Goal: Book appointment/travel/reservation

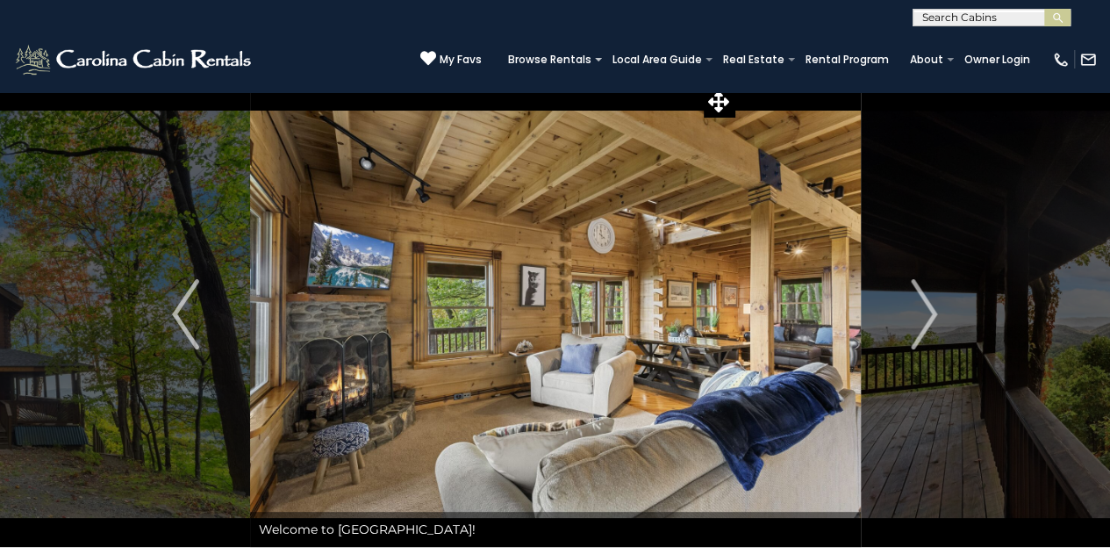
scroll to position [9, 0]
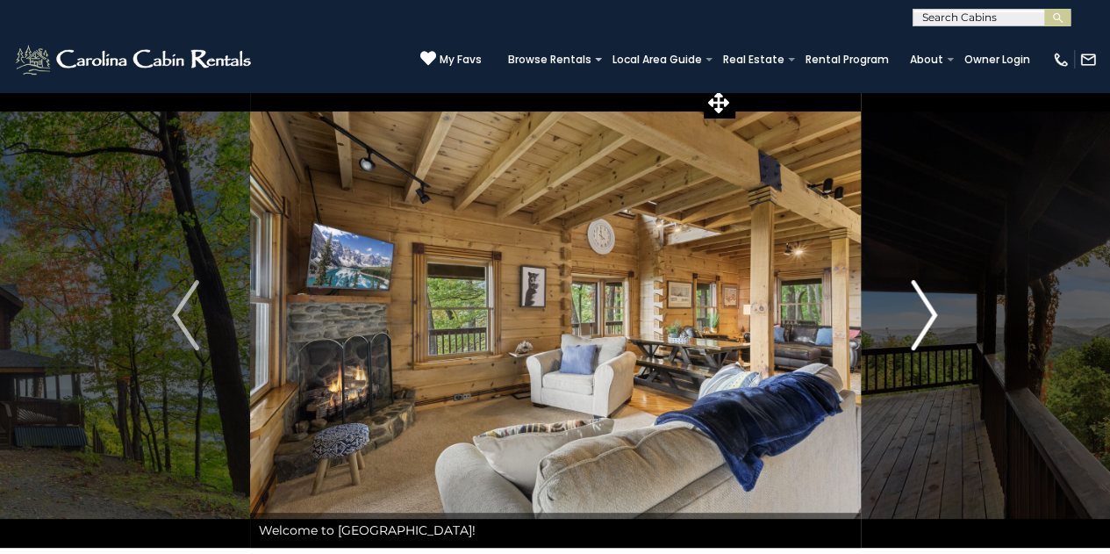
click at [929, 321] on img "Next" at bounding box center [924, 315] width 26 height 70
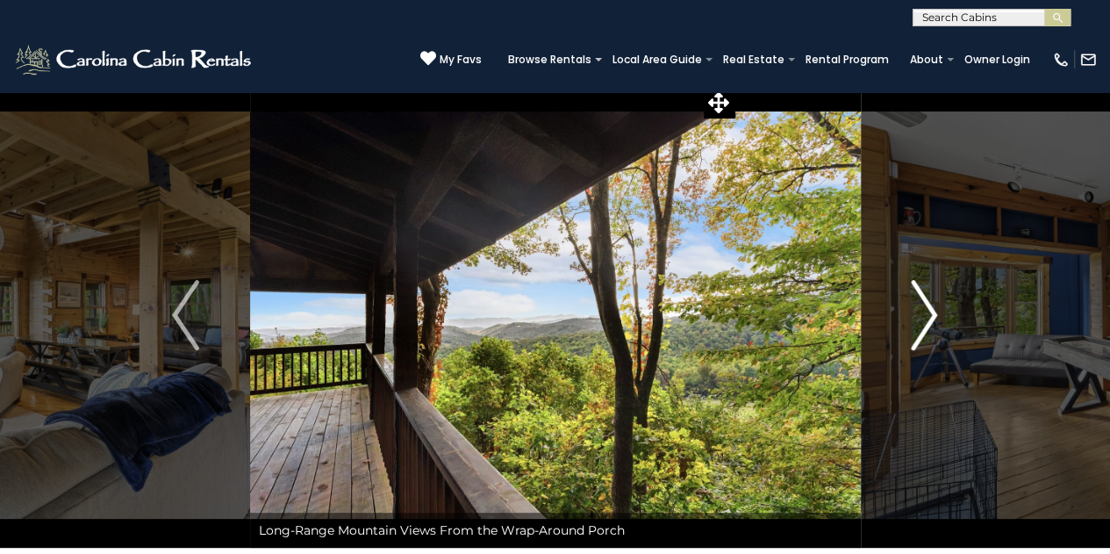
click at [929, 321] on img "Next" at bounding box center [924, 315] width 26 height 70
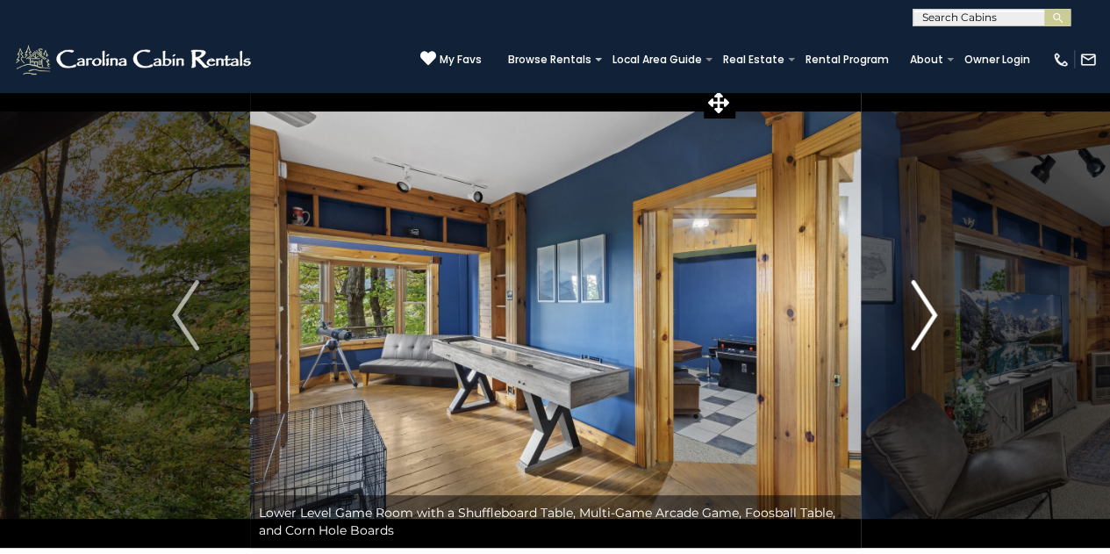
click at [926, 332] on img "Next" at bounding box center [924, 315] width 26 height 70
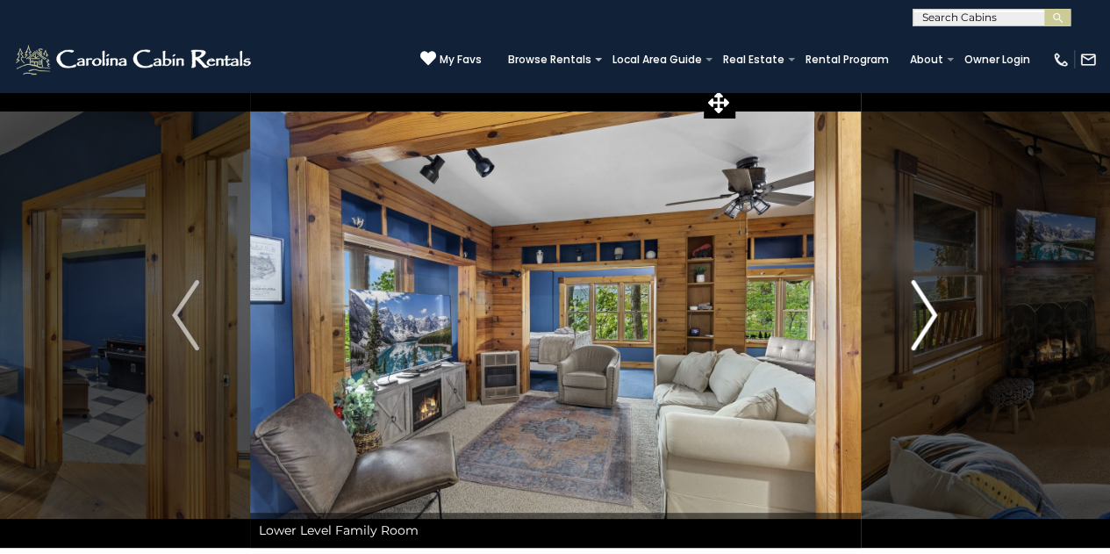
click at [926, 332] on img "Next" at bounding box center [924, 315] width 26 height 70
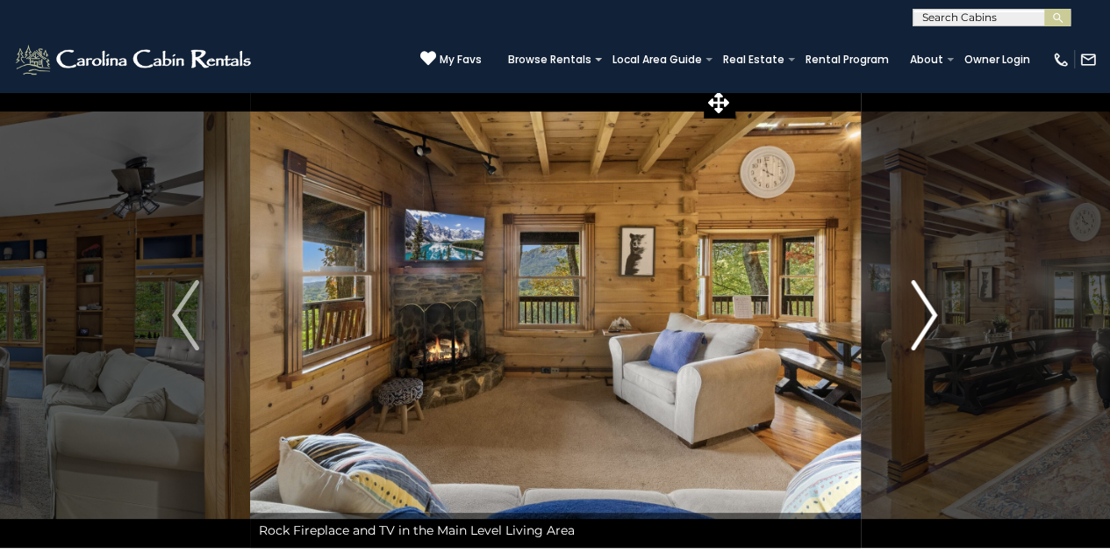
click at [944, 320] on button "Next" at bounding box center [924, 314] width 128 height 465
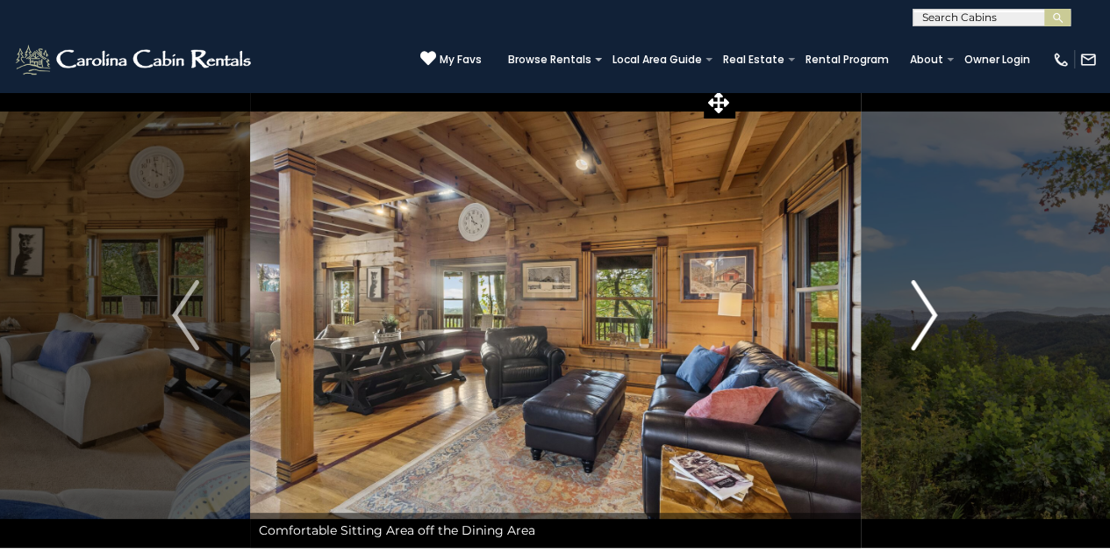
click at [944, 320] on button "Next" at bounding box center [924, 314] width 128 height 465
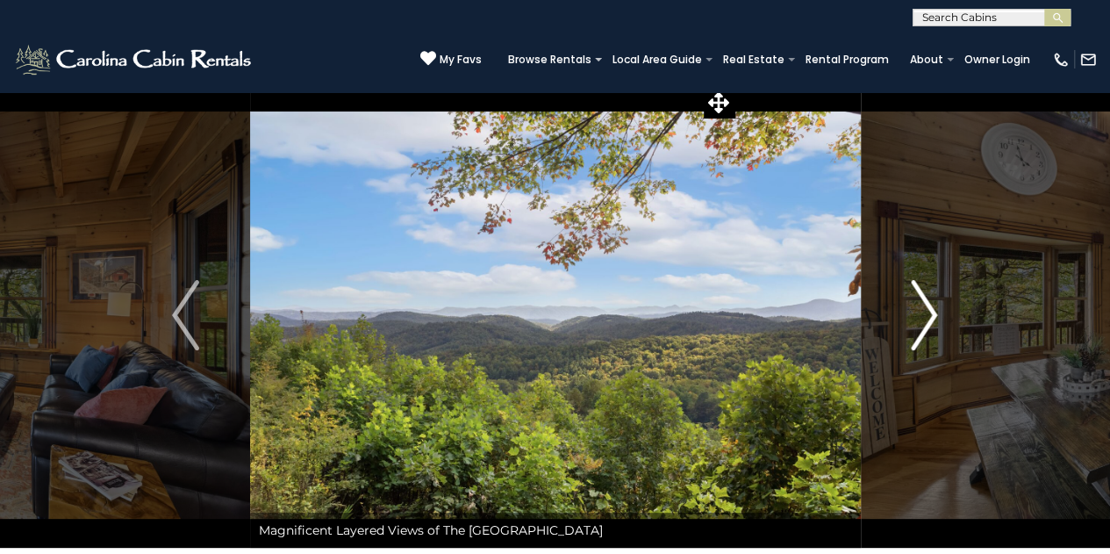
click at [937, 333] on img "Next" at bounding box center [924, 315] width 26 height 70
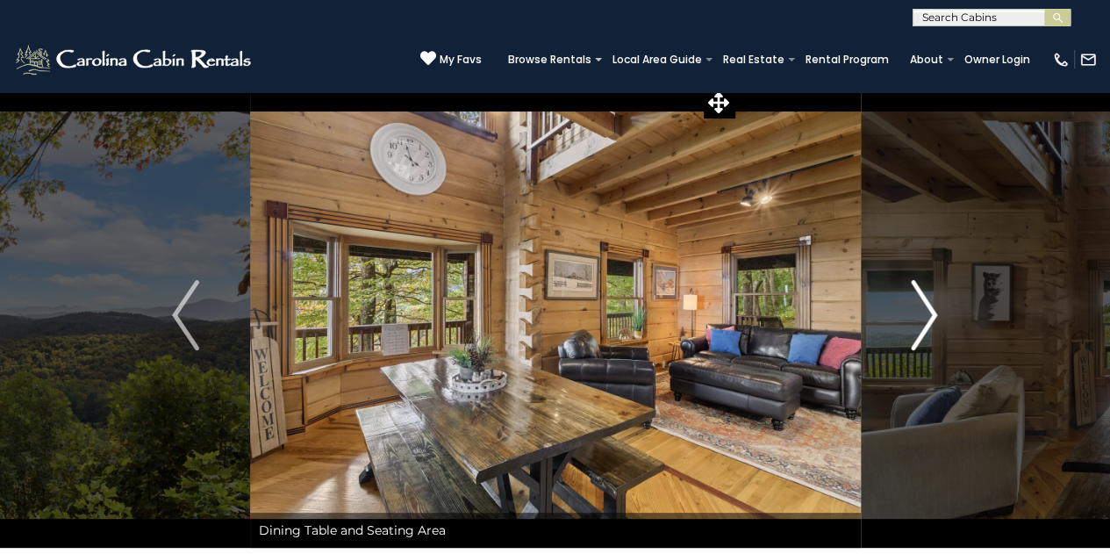
click at [932, 314] on img "Next" at bounding box center [924, 315] width 26 height 70
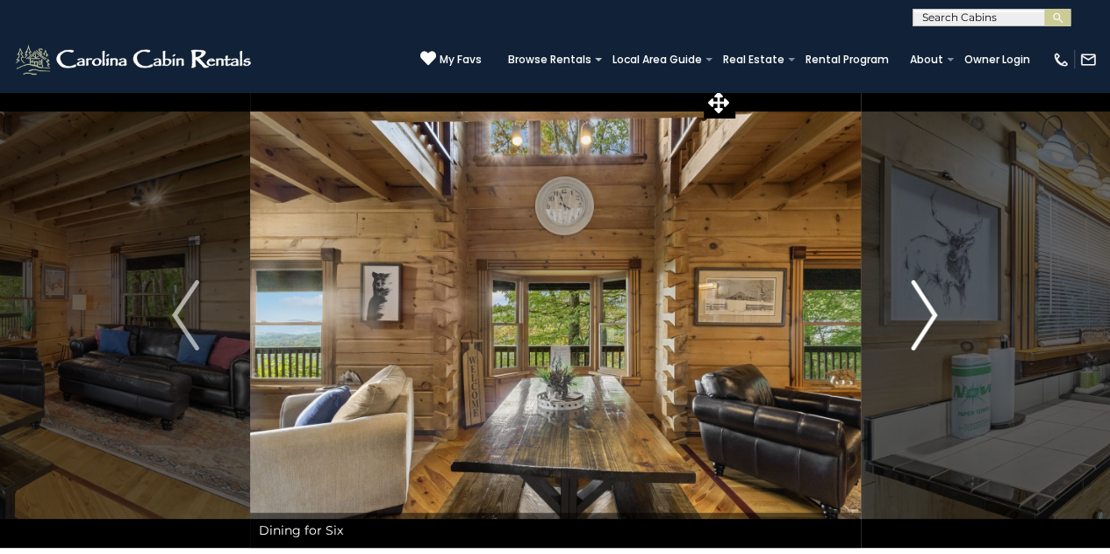
click at [938, 304] on button "Next" at bounding box center [924, 314] width 128 height 465
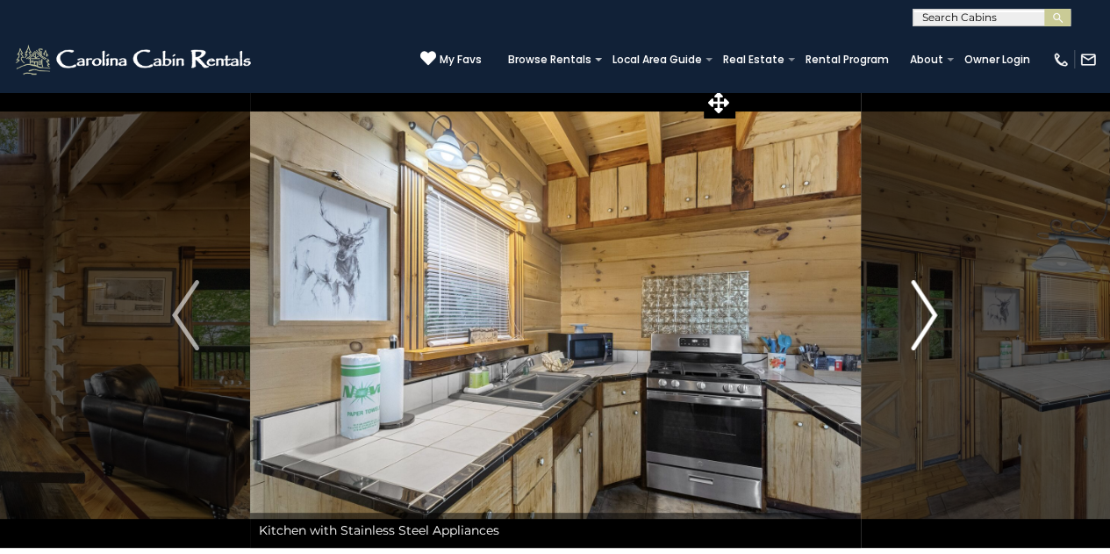
click at [938, 304] on button "Next" at bounding box center [924, 314] width 128 height 465
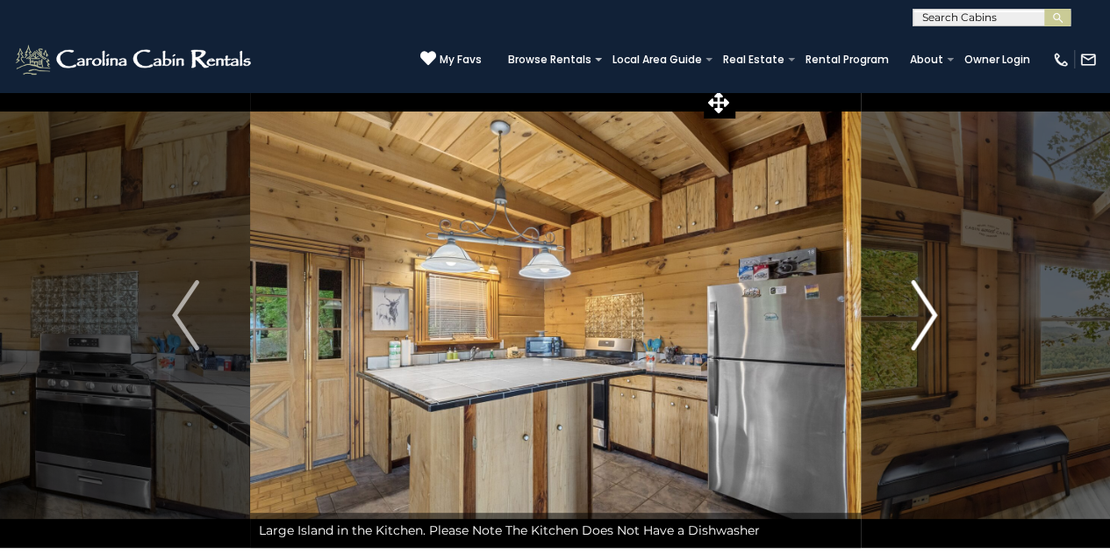
click at [938, 304] on button "Next" at bounding box center [924, 314] width 128 height 465
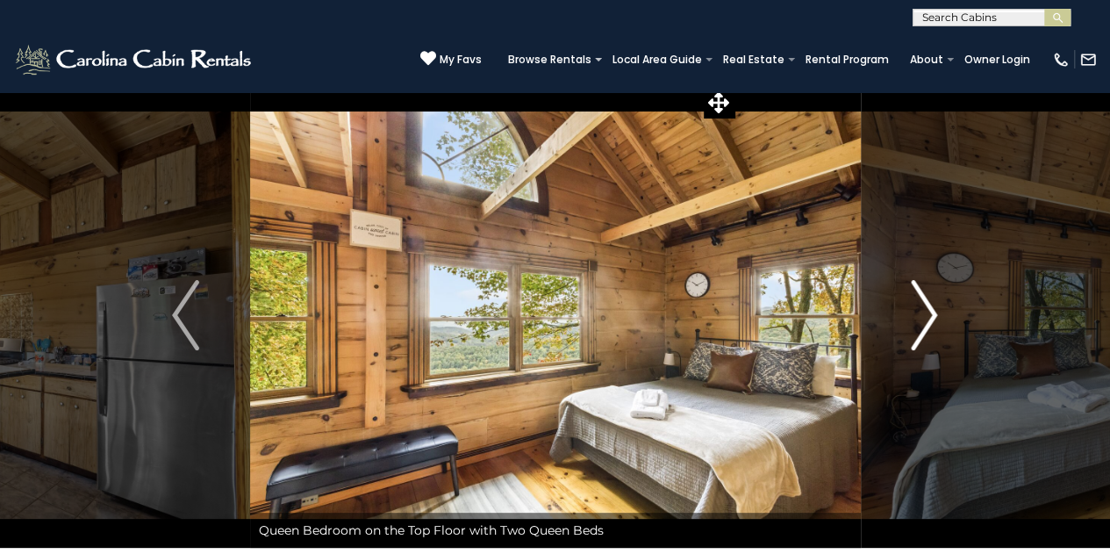
click at [938, 304] on button "Next" at bounding box center [924, 314] width 128 height 465
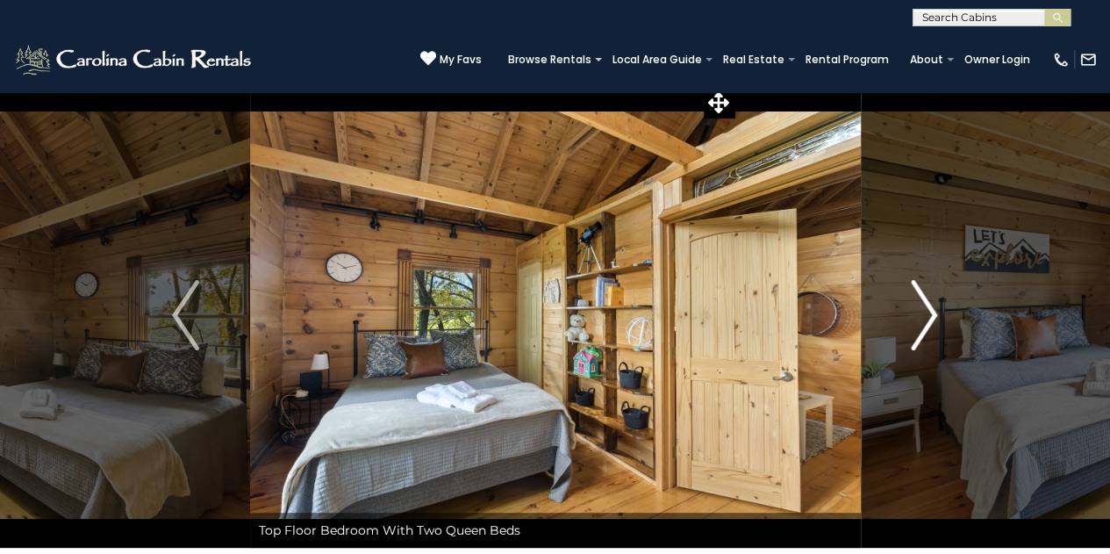
click at [938, 304] on button "Next" at bounding box center [924, 314] width 128 height 465
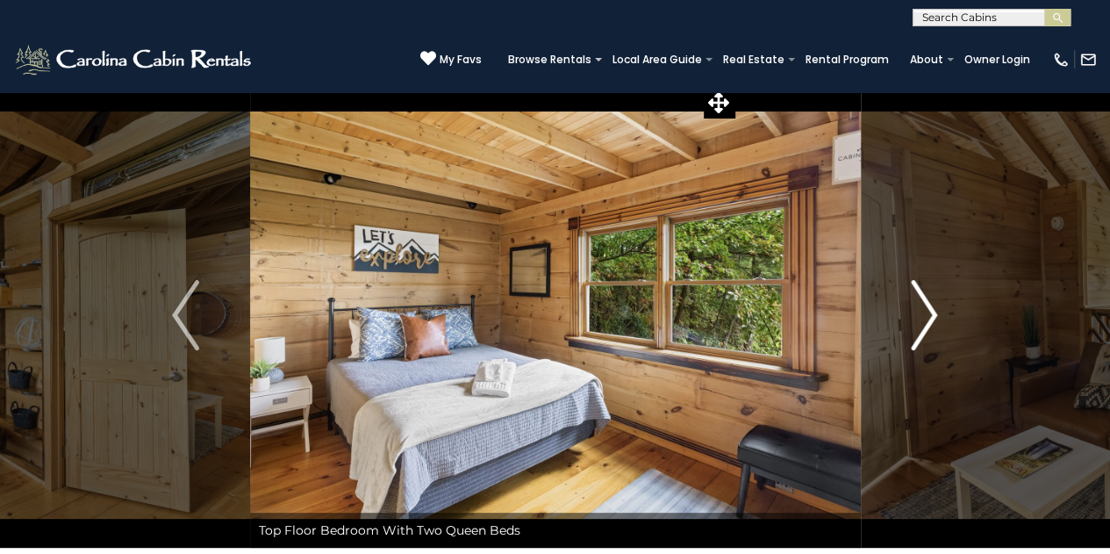
click at [945, 316] on button "Next" at bounding box center [924, 314] width 128 height 465
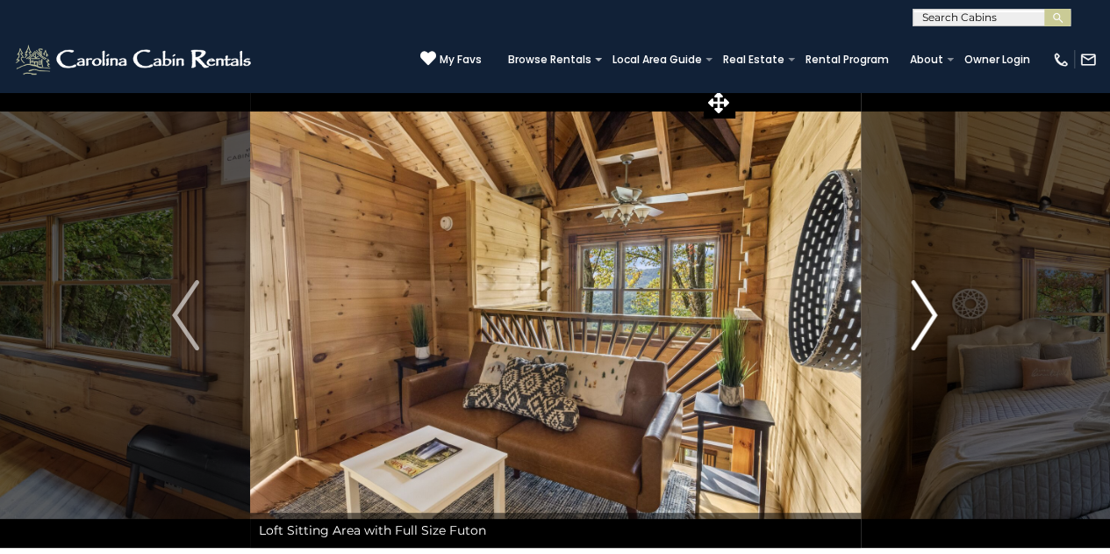
click at [945, 316] on button "Next" at bounding box center [924, 314] width 128 height 465
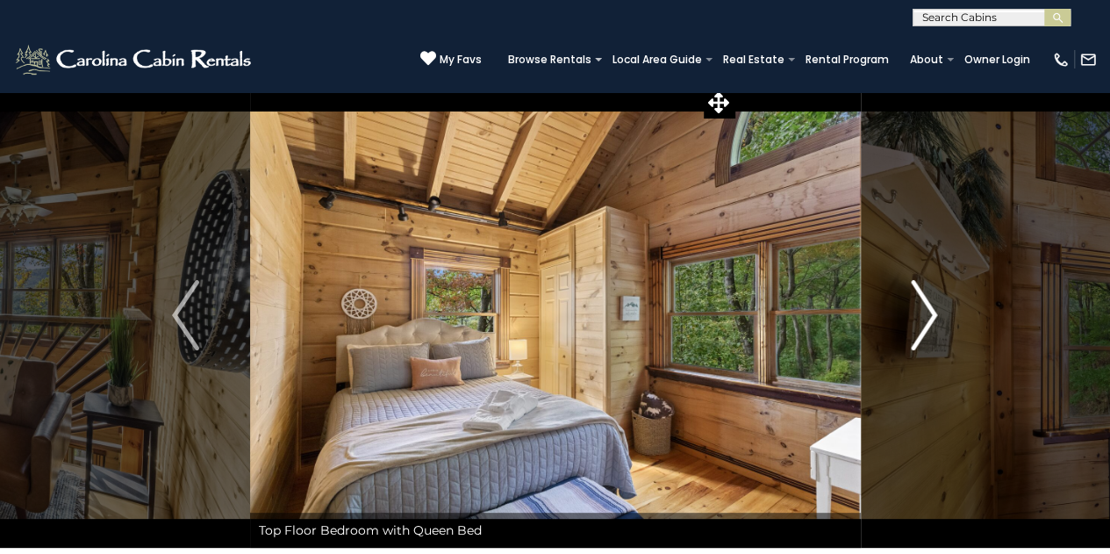
click at [954, 307] on button "Next" at bounding box center [924, 314] width 128 height 465
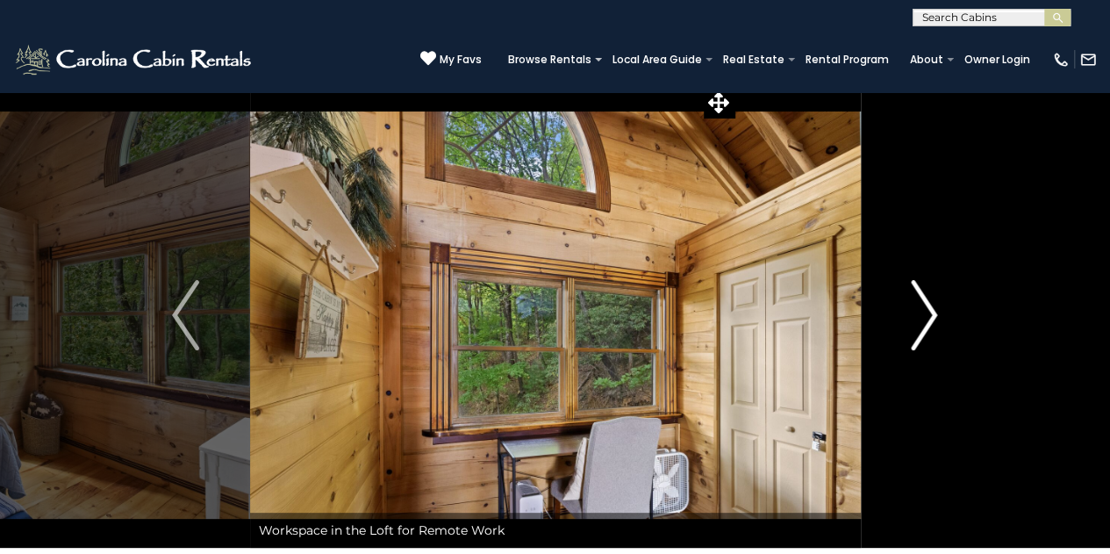
click at [948, 316] on button "Next" at bounding box center [924, 314] width 128 height 465
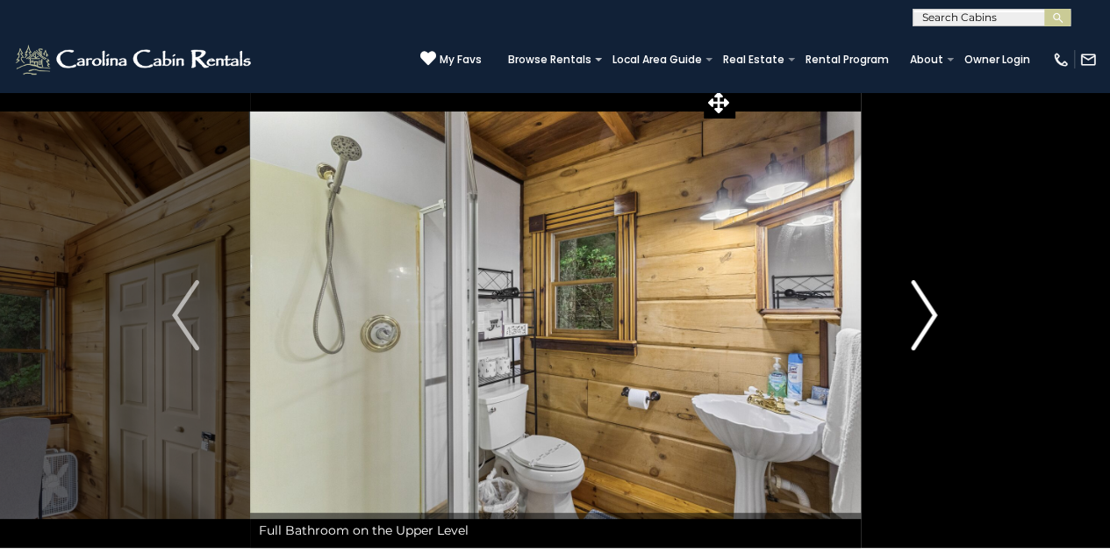
click at [948, 316] on button "Next" at bounding box center [924, 314] width 128 height 465
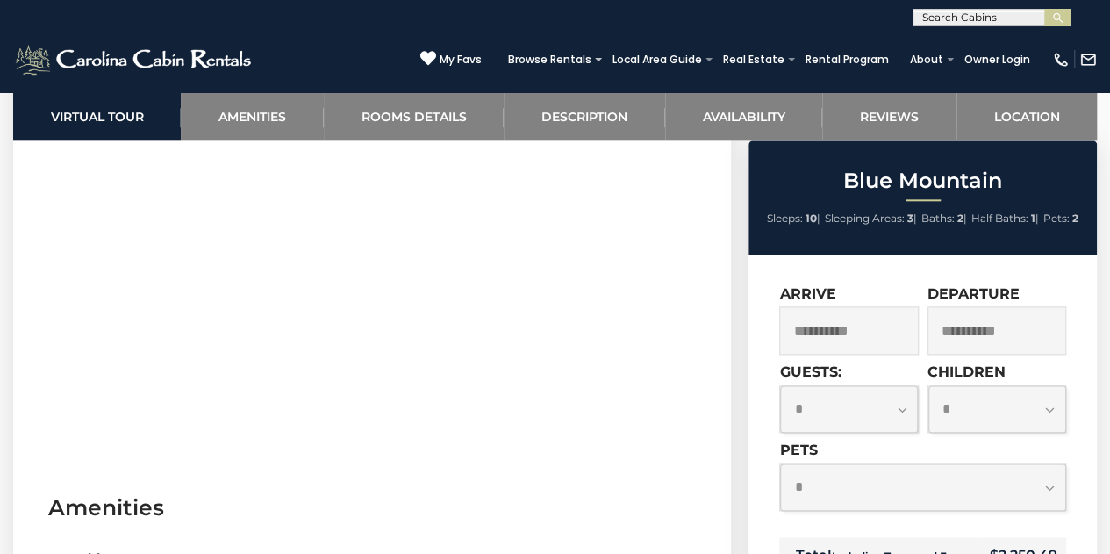
scroll to position [925, 0]
click at [903, 326] on input "**********" at bounding box center [848, 330] width 139 height 48
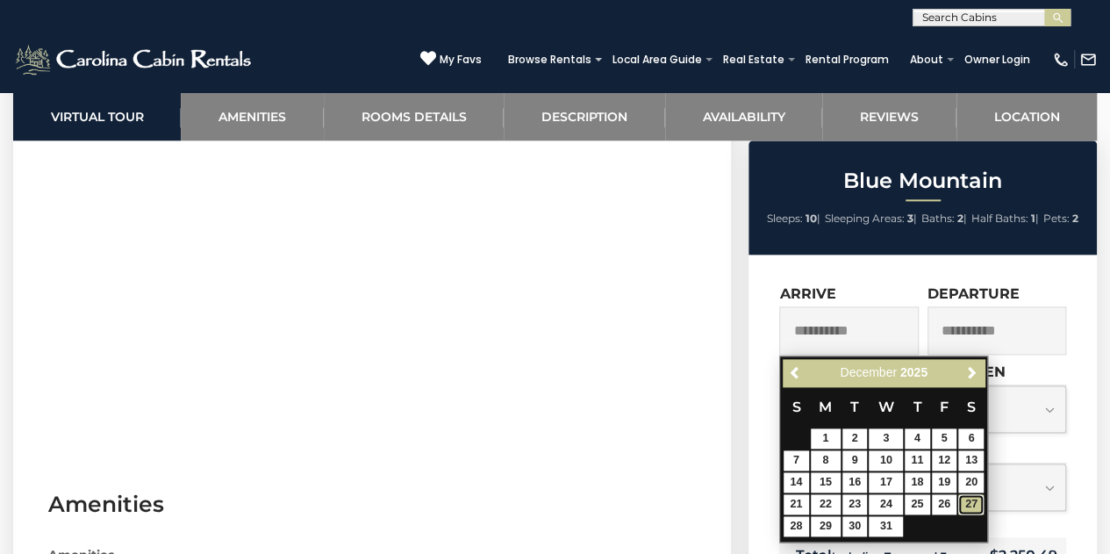
click at [972, 503] on link "27" at bounding box center [970, 504] width 25 height 20
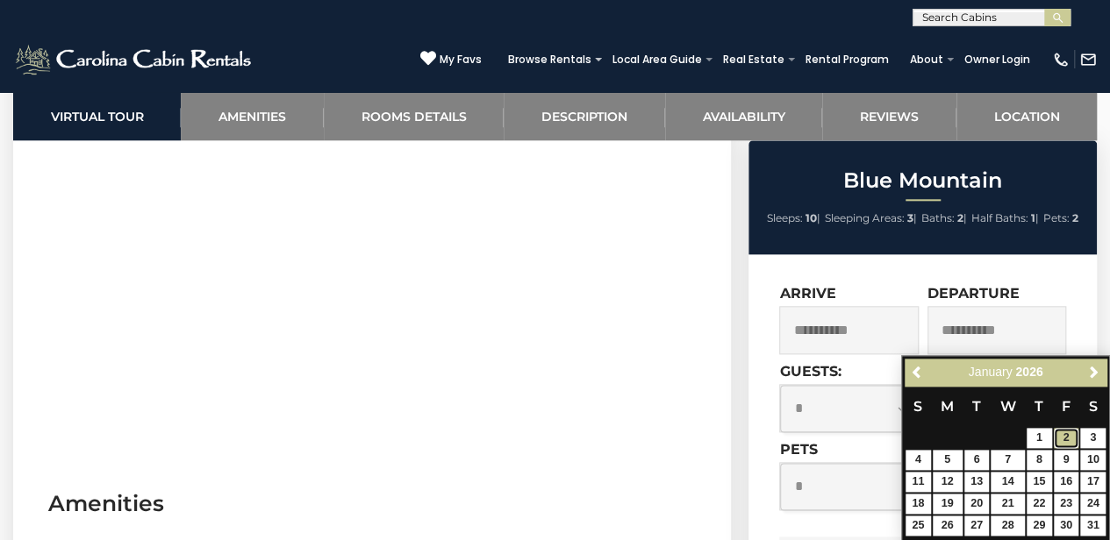
click at [1066, 440] on link "2" at bounding box center [1066, 438] width 25 height 20
type input "**********"
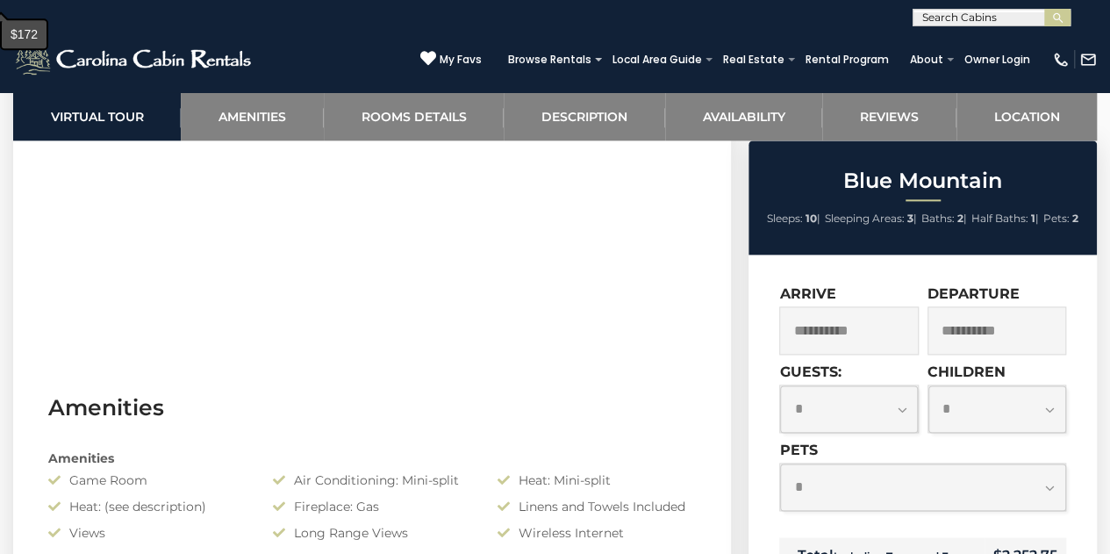
scroll to position [1031, 0]
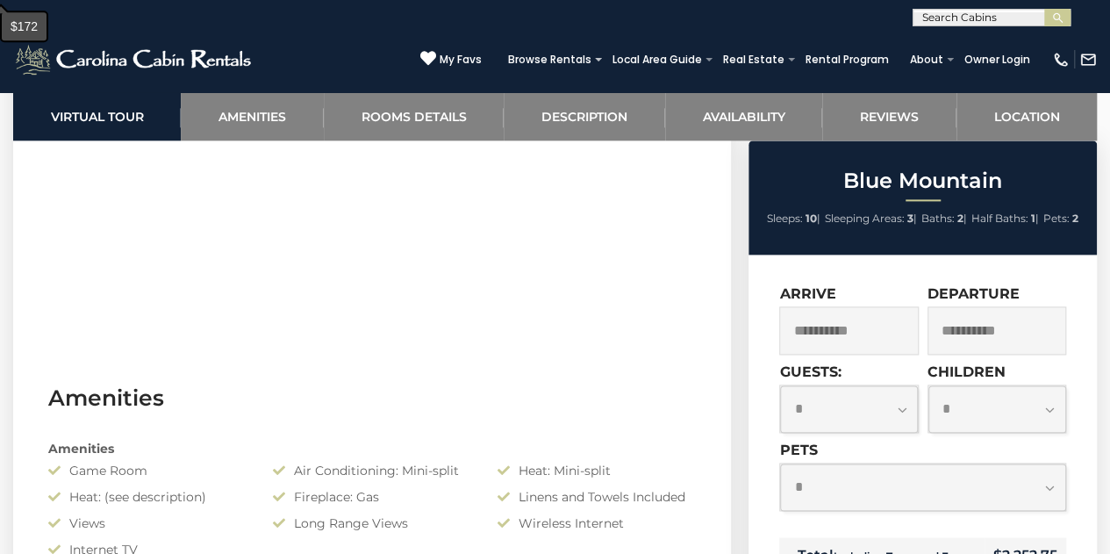
click at [1055, 481] on select "**********" at bounding box center [922, 486] width 285 height 47
click at [780, 463] on select "**********" at bounding box center [922, 486] width 285 height 47
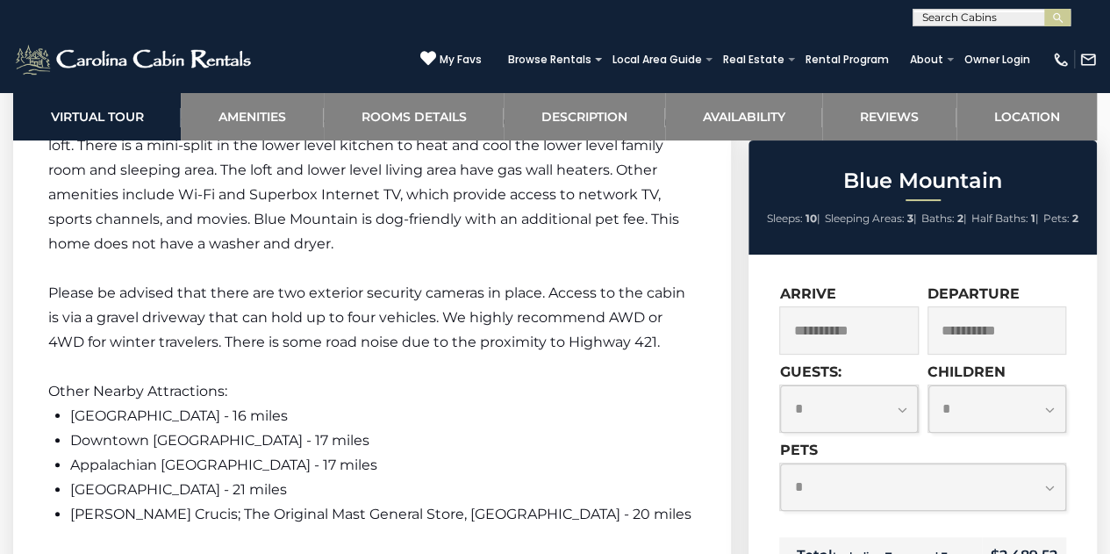
scroll to position [3333, 0]
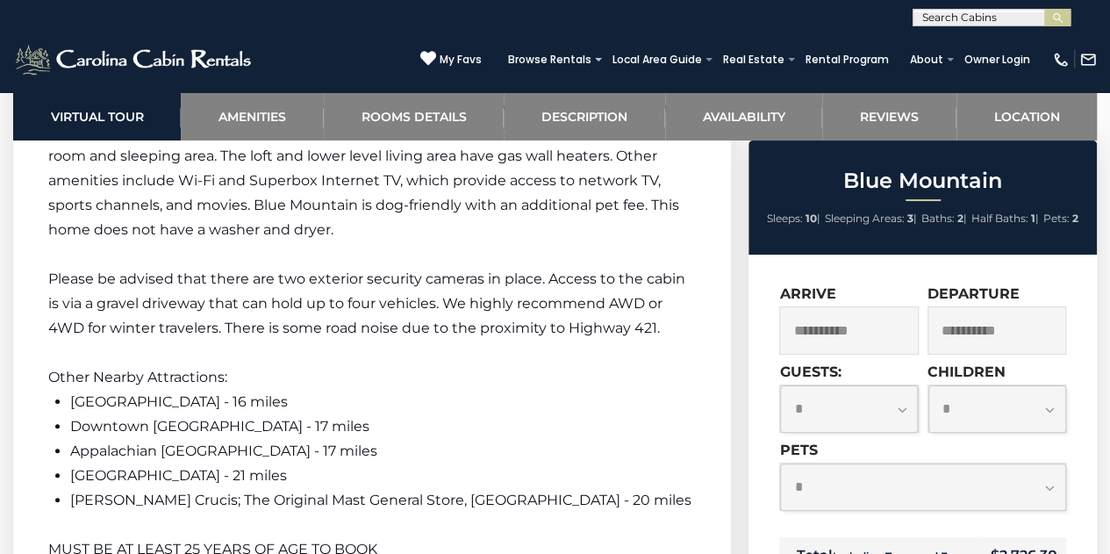
click at [1052, 488] on select "**********" at bounding box center [922, 486] width 285 height 47
select select "*"
click at [780, 463] on select "**********" at bounding box center [922, 486] width 285 height 47
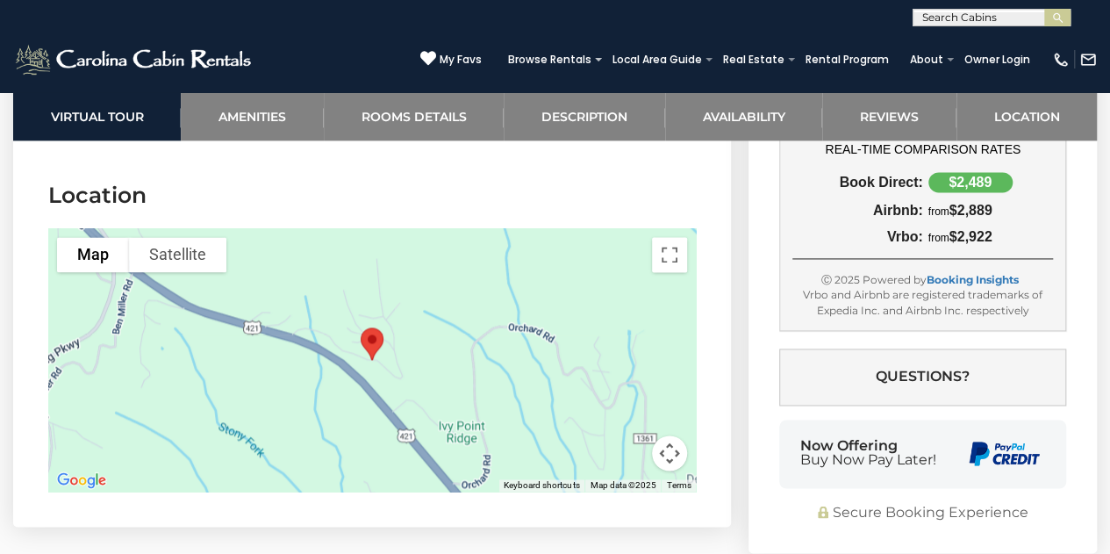
scroll to position [4485, 0]
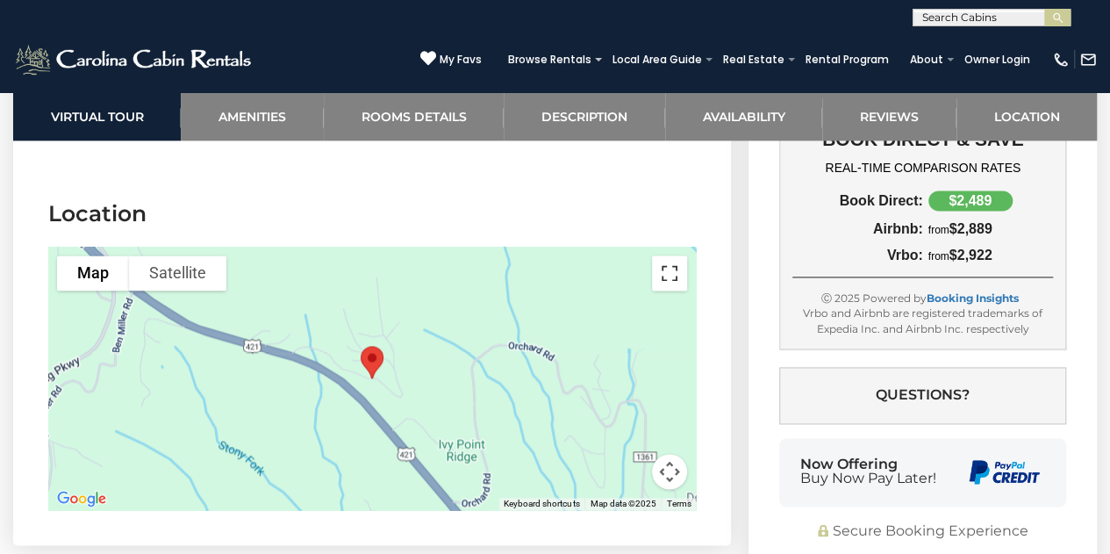
click at [663, 255] on button "Toggle fullscreen view" at bounding box center [669, 272] width 35 height 35
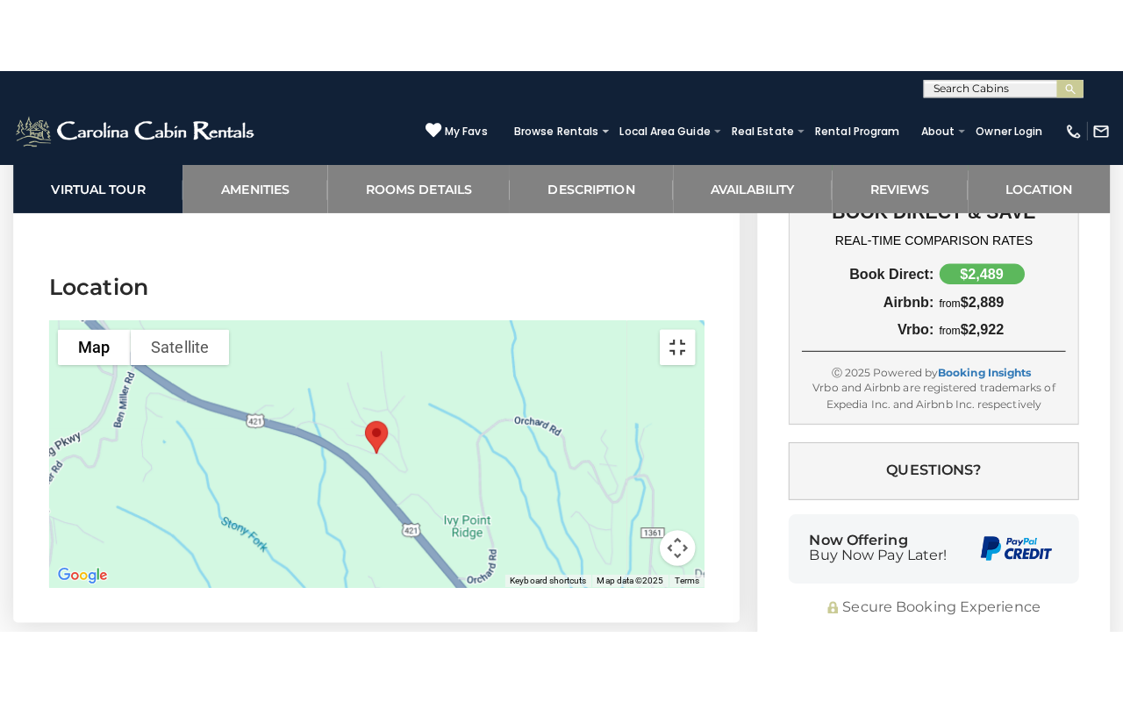
scroll to position [4436, 0]
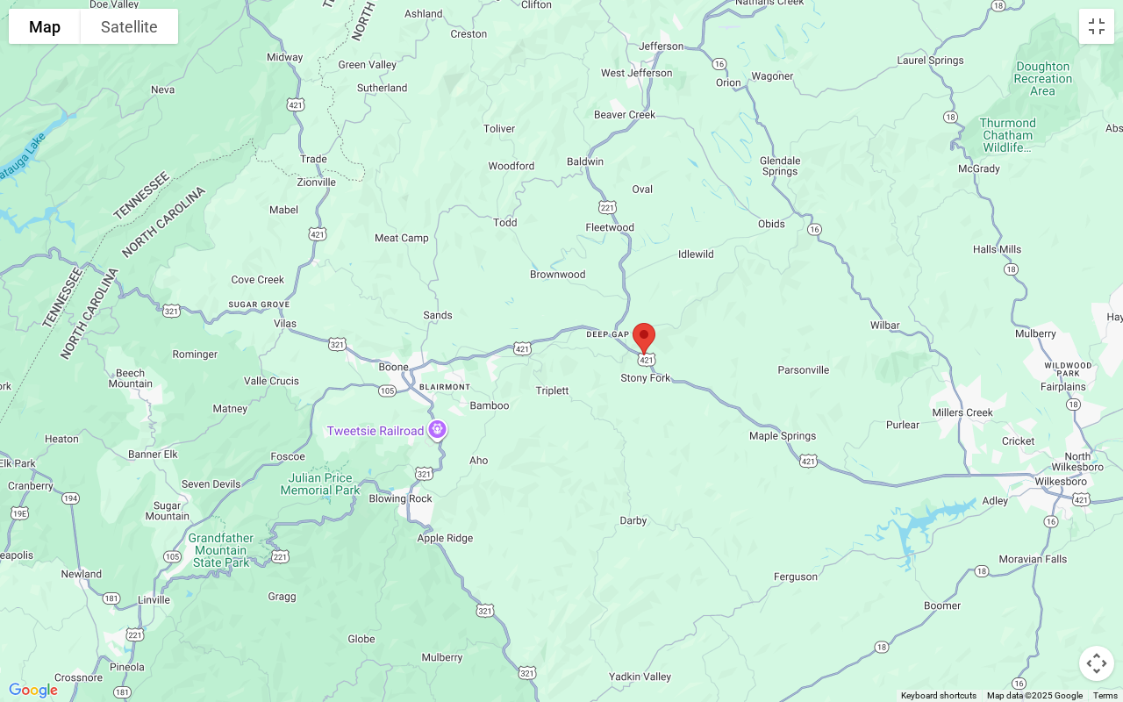
click at [182, 616] on div at bounding box center [561, 351] width 1123 height 702
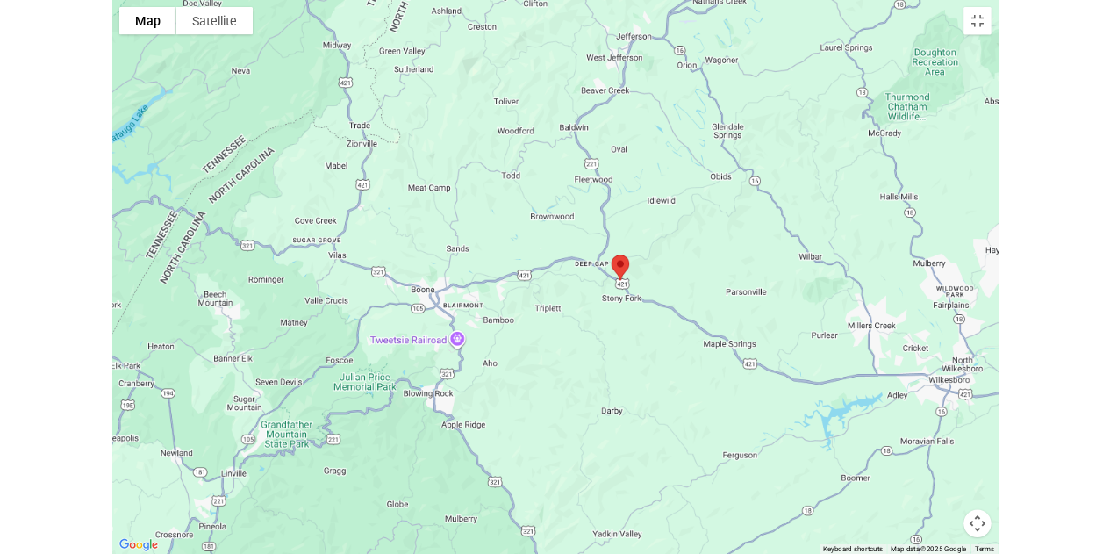
scroll to position [4485, 0]
